Goal: Contribute content: Add original content to the website for others to see

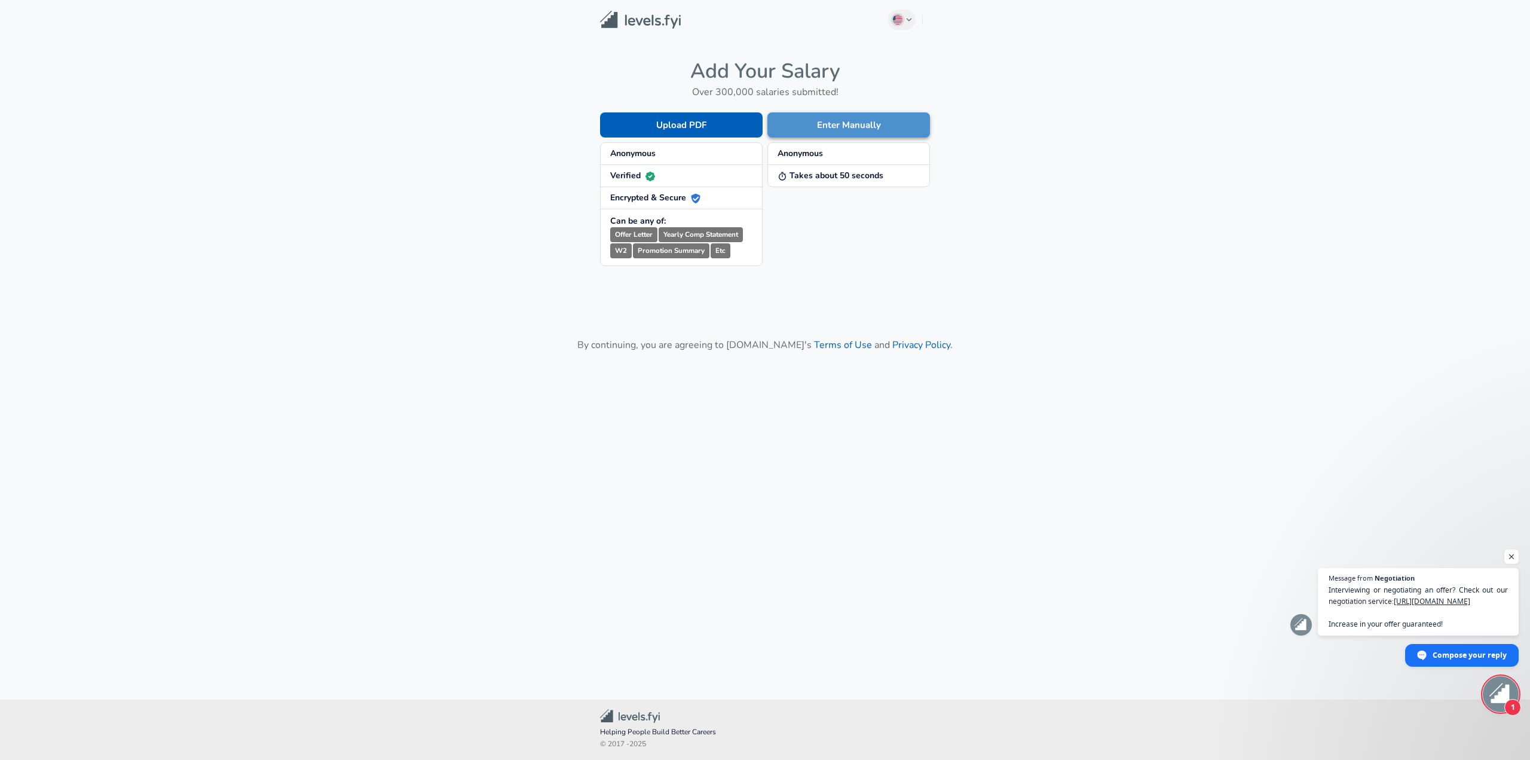
click at [835, 133] on button "Enter Manually" at bounding box center [848, 124] width 163 height 25
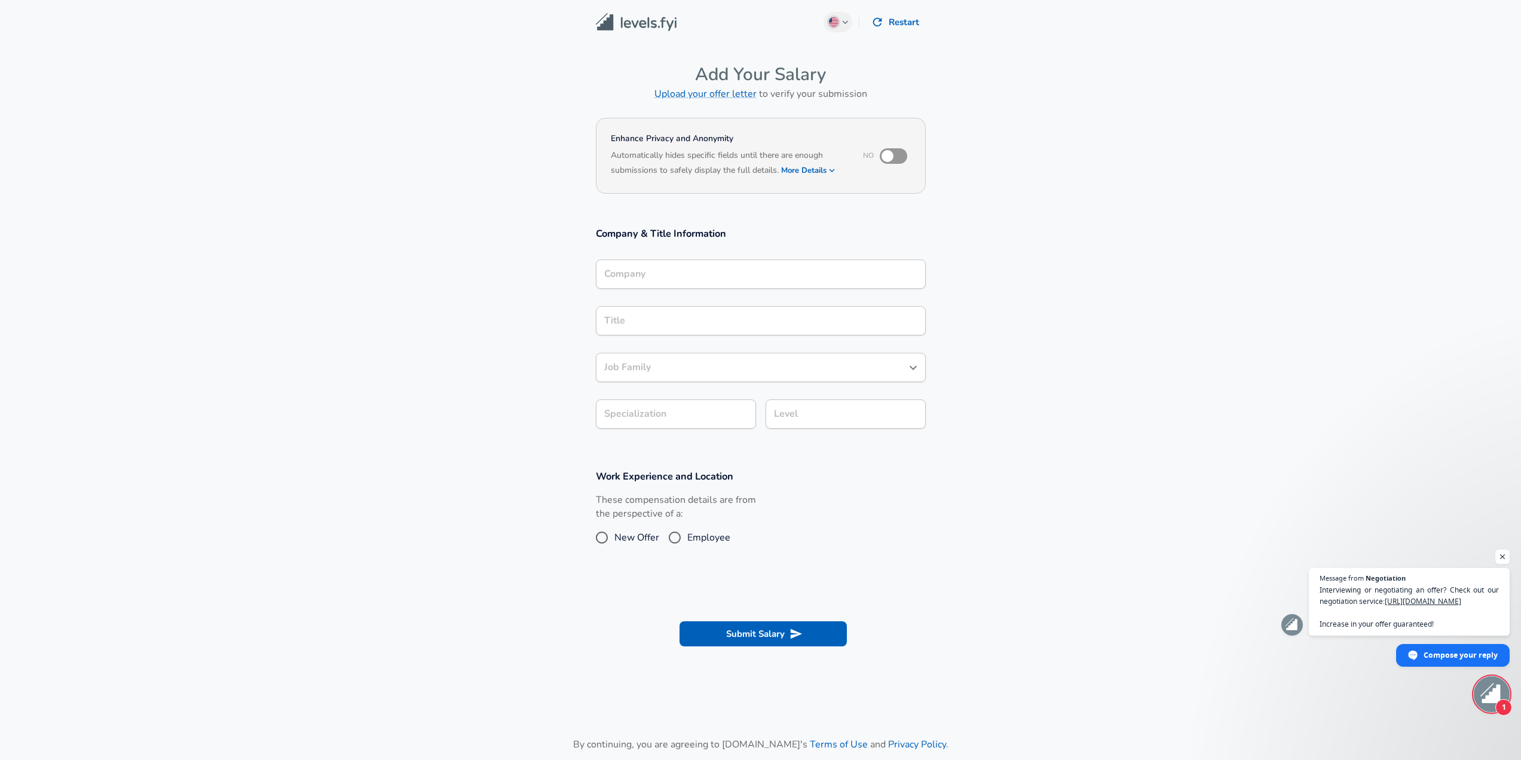
click at [726, 264] on div "Company" at bounding box center [761, 273] width 330 height 29
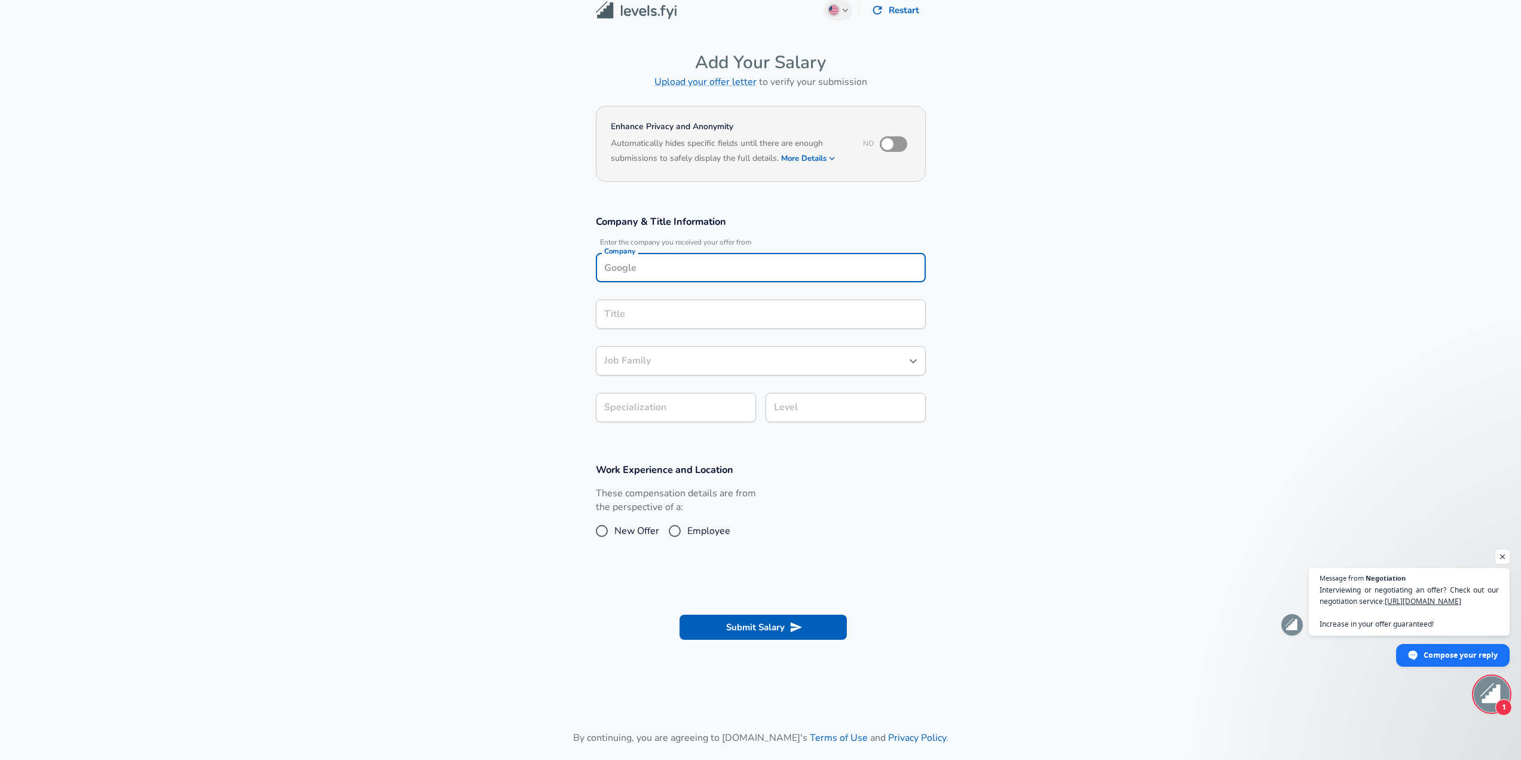
click at [734, 309] on div "Title" at bounding box center [761, 313] width 330 height 29
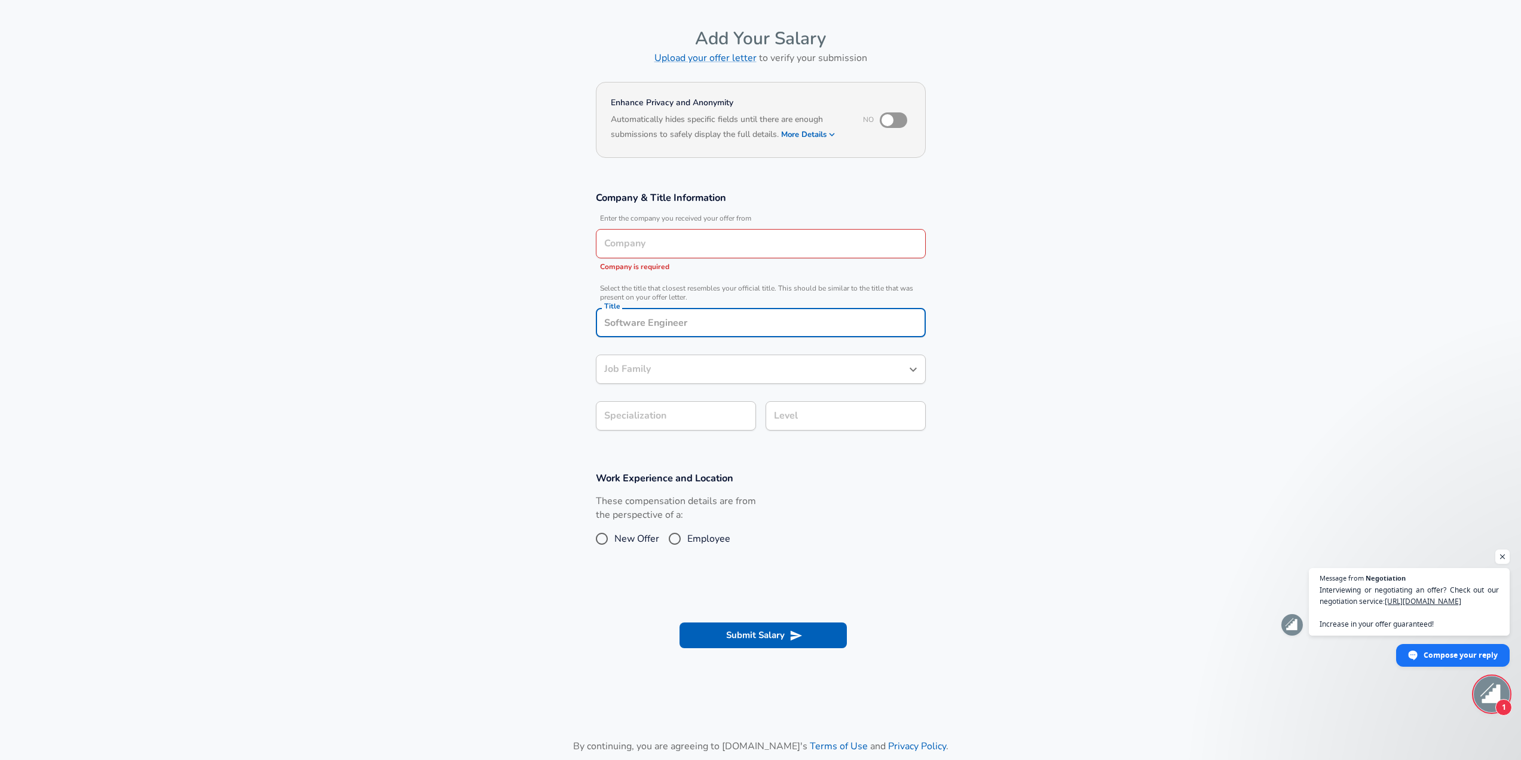
click at [708, 250] on input "Company" at bounding box center [760, 243] width 319 height 19
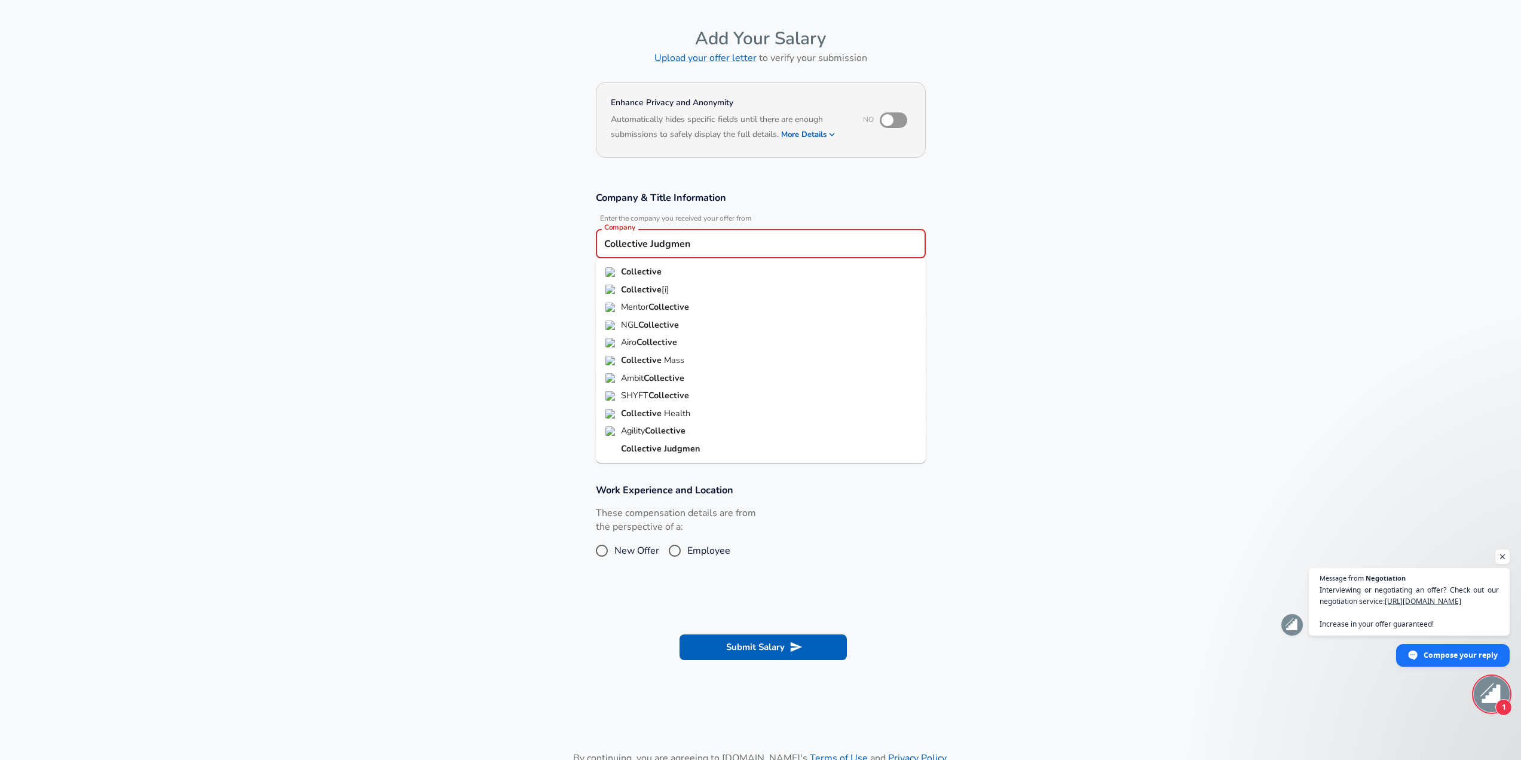
type input "Collective Judgment"
drag, startPoint x: 730, startPoint y: 243, endPoint x: 587, endPoint y: 241, distance: 143.4
click at [587, 241] on div "Company & Title Information Enter the company you received your offer from Comp…" at bounding box center [760, 321] width 359 height 260
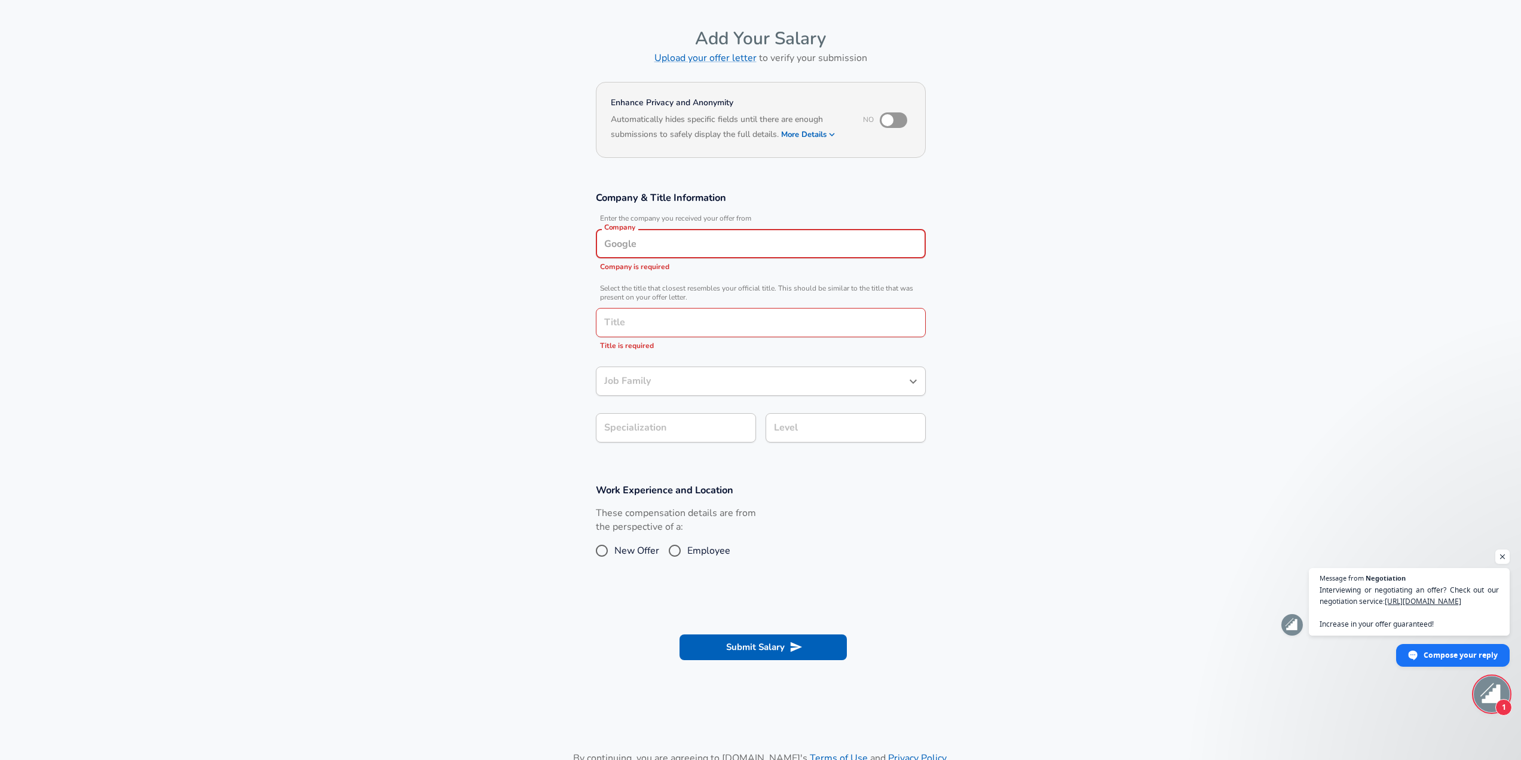
click at [1034, 255] on section "Company & Title Information Enter the company you received your offer from Comp…" at bounding box center [760, 323] width 1521 height 292
click at [728, 244] on input "Company" at bounding box center [760, 243] width 319 height 19
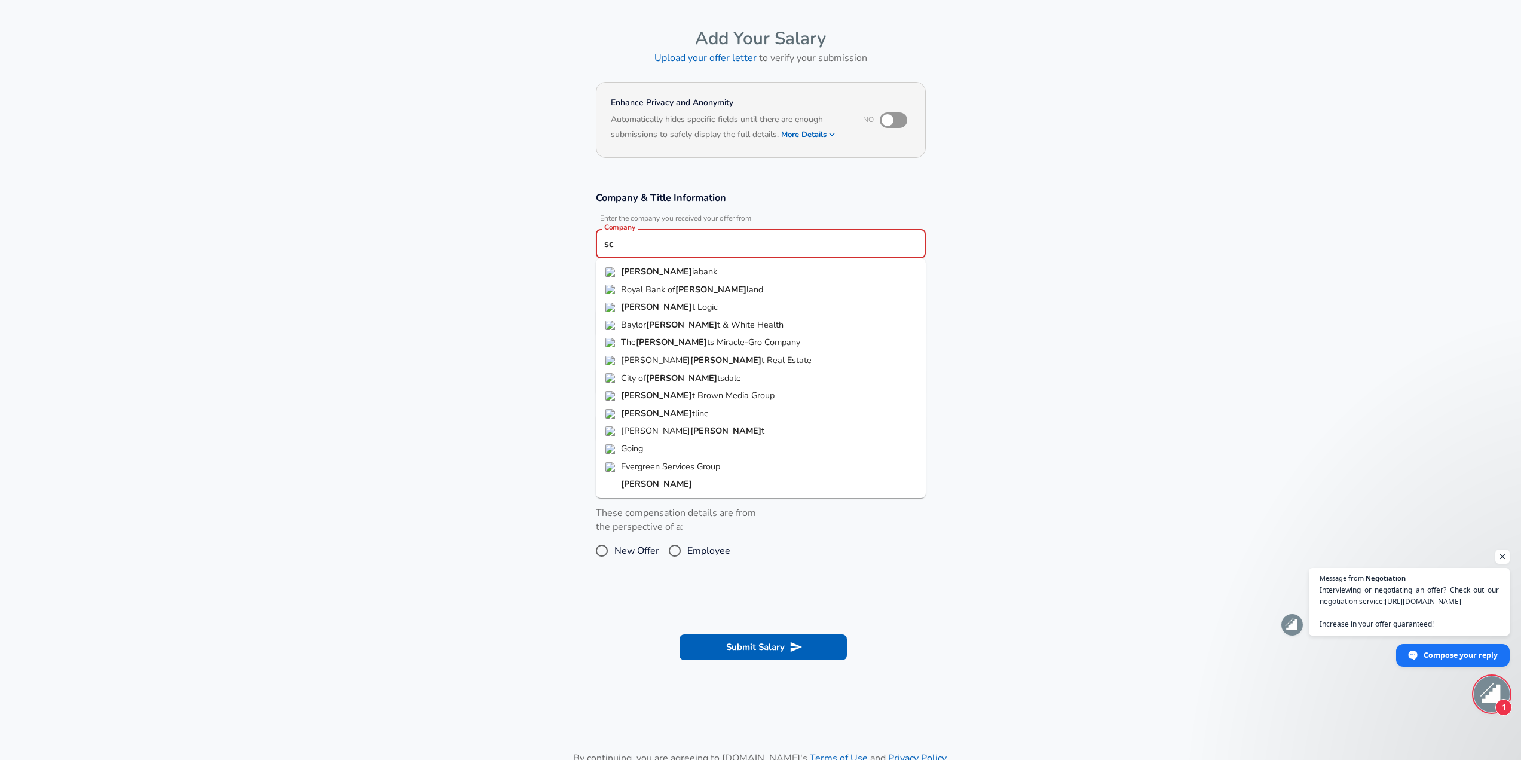
type input "s"
